Goal: Transaction & Acquisition: Purchase product/service

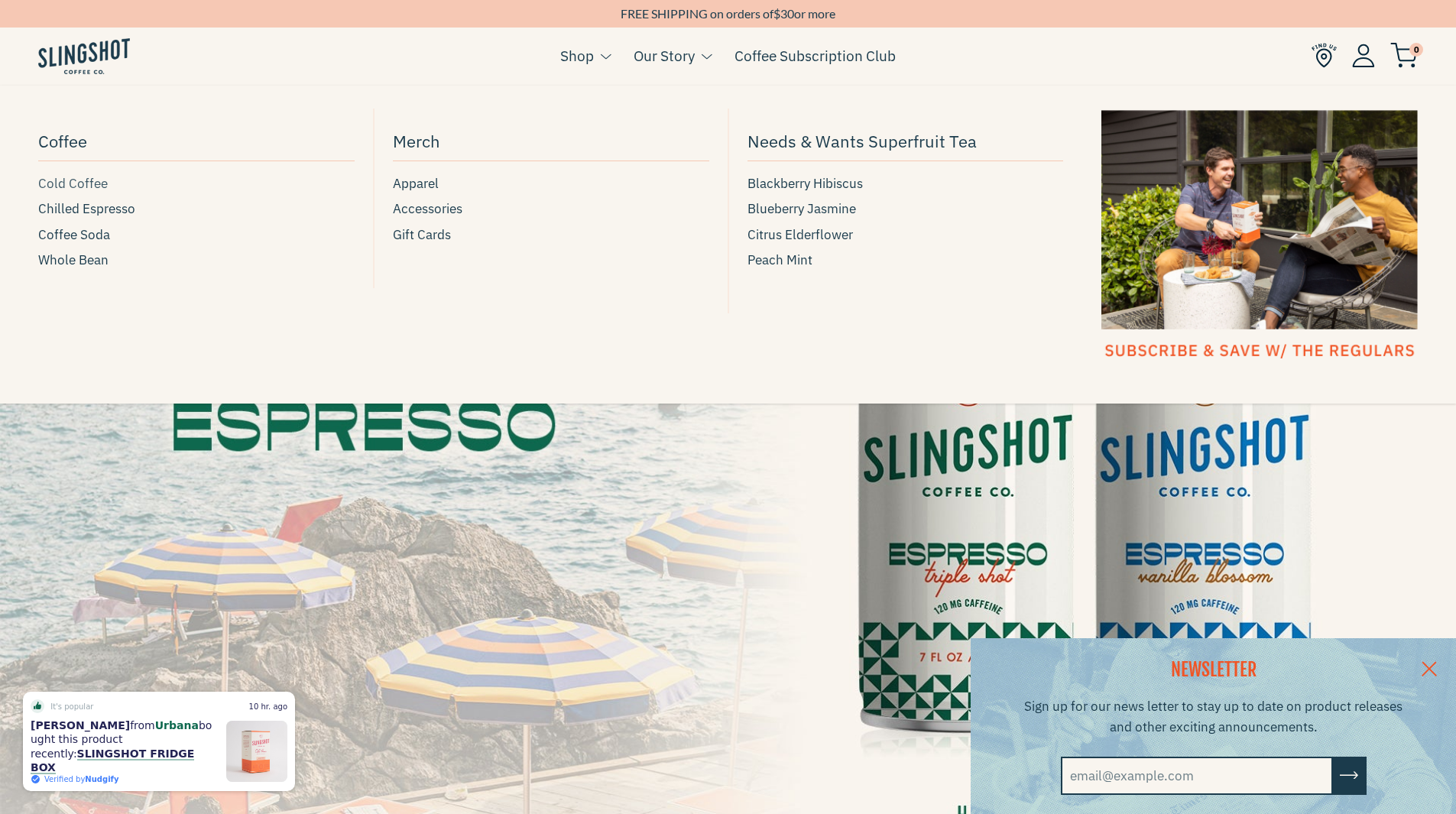
click at [66, 184] on span "Cold Coffee" at bounding box center [72, 184] width 70 height 21
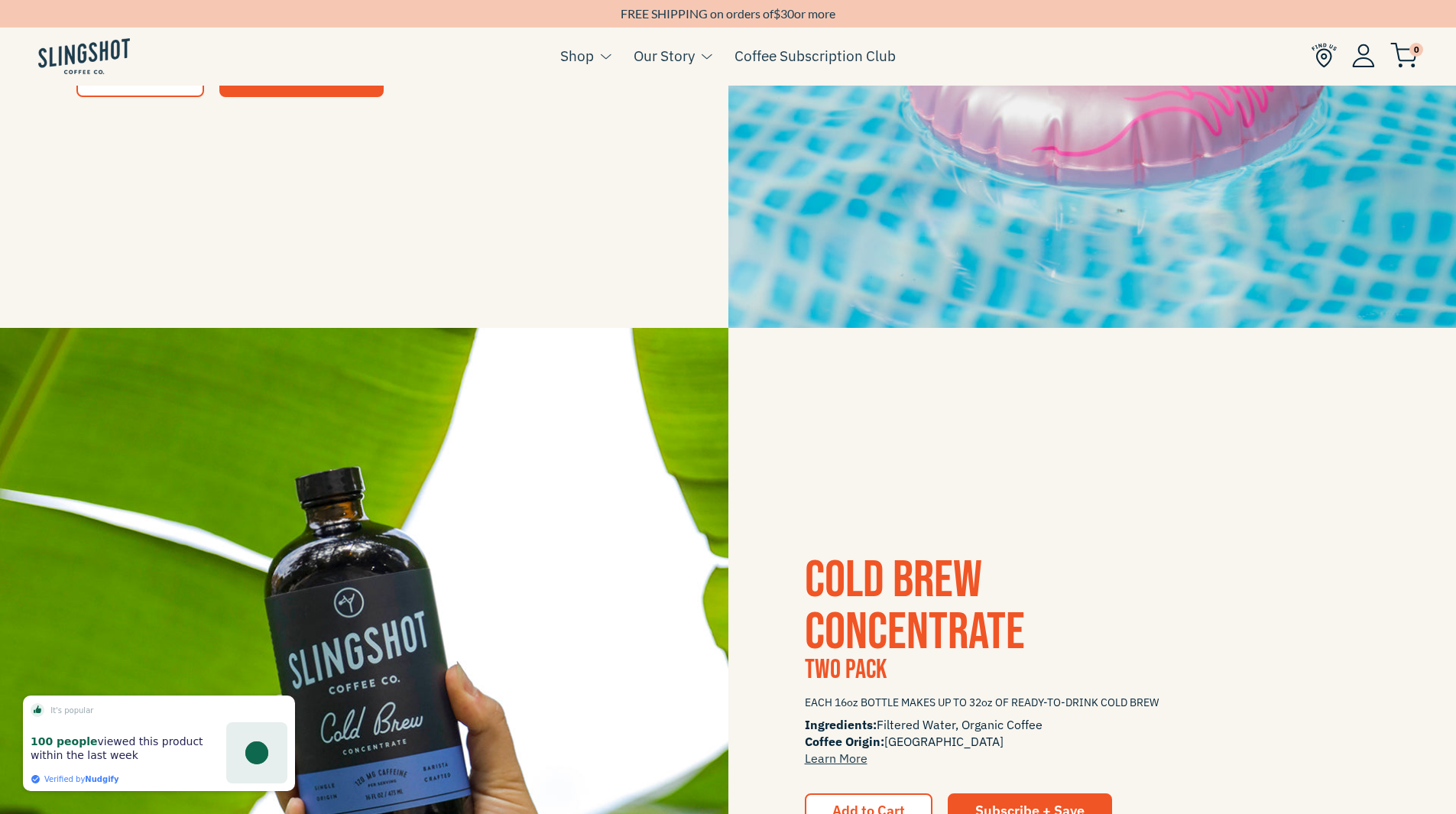
scroll to position [2523, 0]
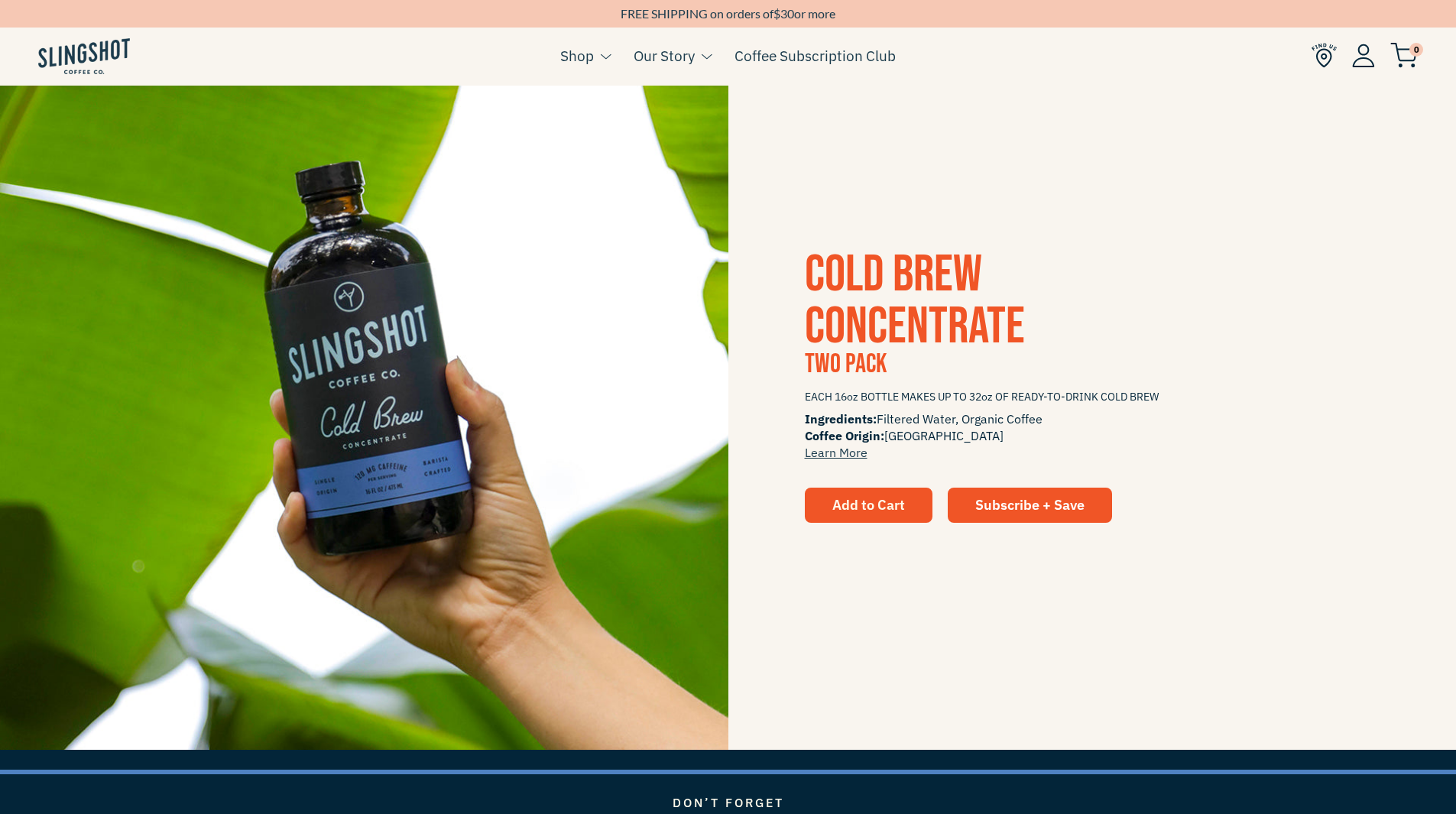
click at [894, 505] on span "Add to Cart" at bounding box center [869, 504] width 72 height 17
click at [881, 517] on button "Add to Cart" at bounding box center [869, 505] width 128 height 35
